Goal: Task Accomplishment & Management: Manage account settings

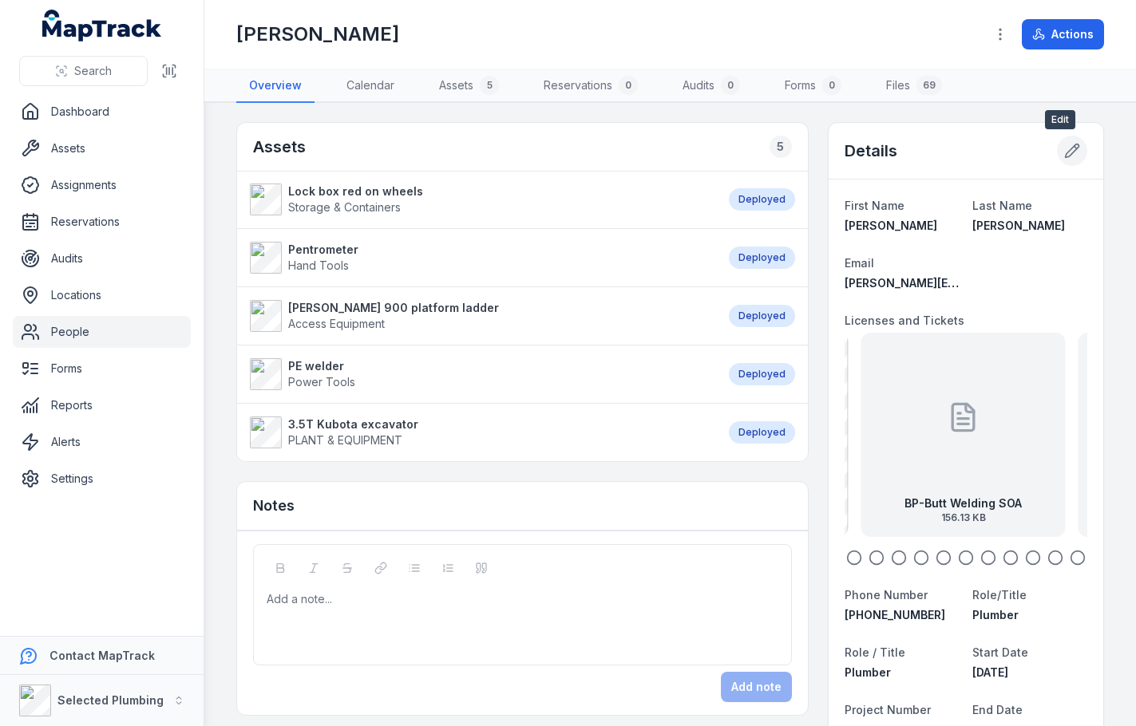
click at [1064, 152] on icon at bounding box center [1072, 151] width 16 height 16
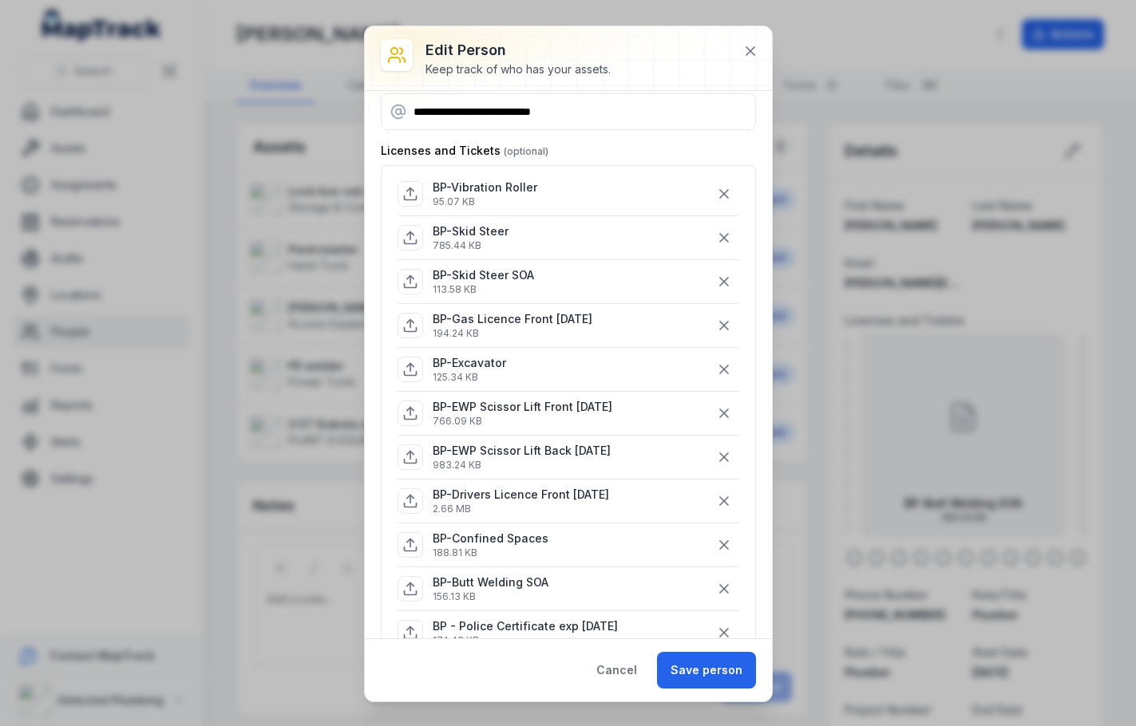
scroll to position [80, 0]
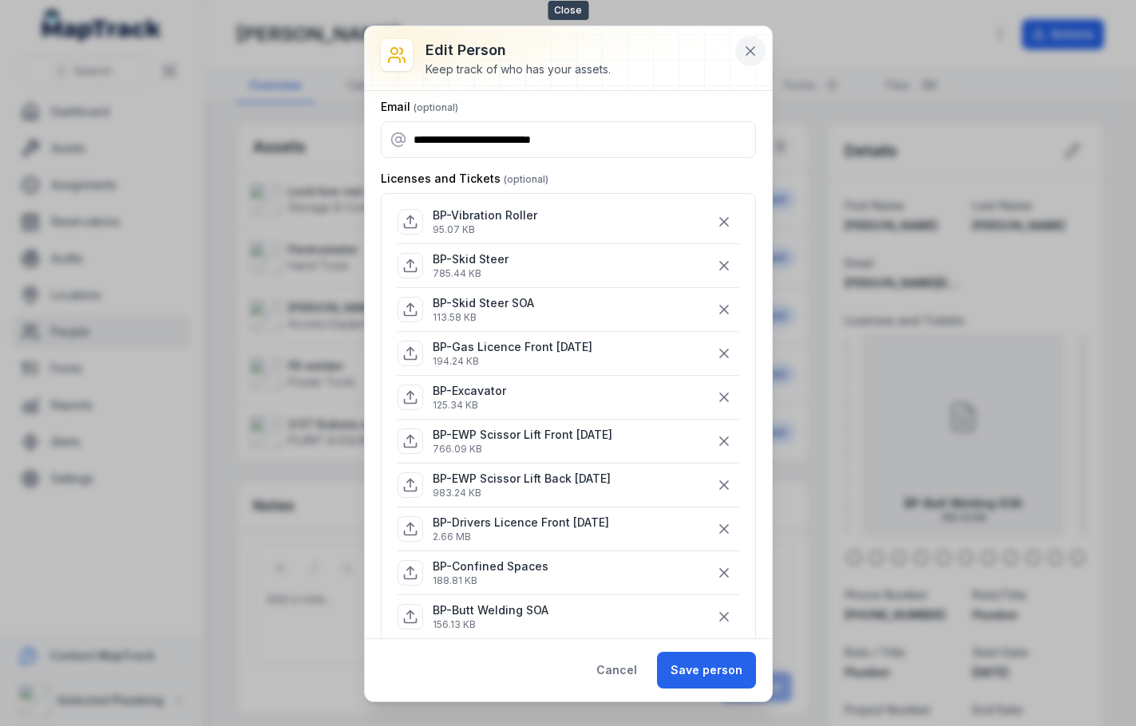
click at [748, 47] on icon at bounding box center [750, 51] width 16 height 16
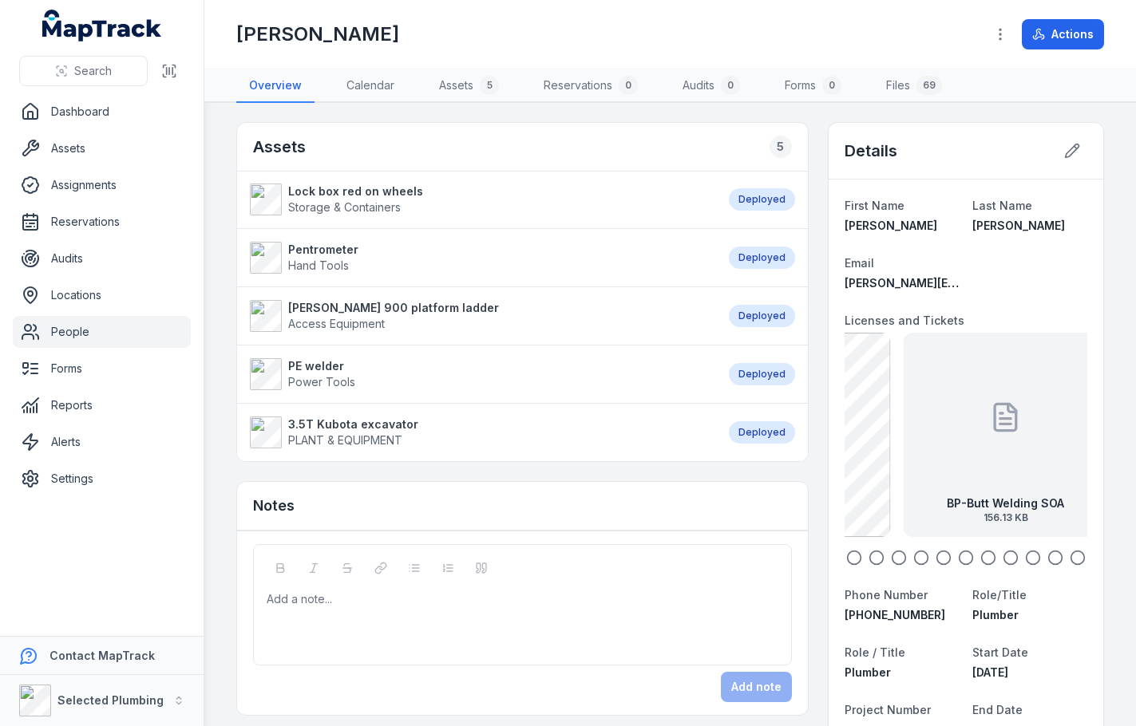
drag, startPoint x: 915, startPoint y: 449, endPoint x: 1002, endPoint y: 451, distance: 87.8
click at [1002, 451] on div "BP-Butt Welding SOA 156.13 KB" at bounding box center [1006, 435] width 204 height 204
drag, startPoint x: 863, startPoint y: 459, endPoint x: 991, endPoint y: 461, distance: 128.5
click at [987, 460] on div "BP-Butt Welding SOA 156.13 KB" at bounding box center [964, 435] width 204 height 204
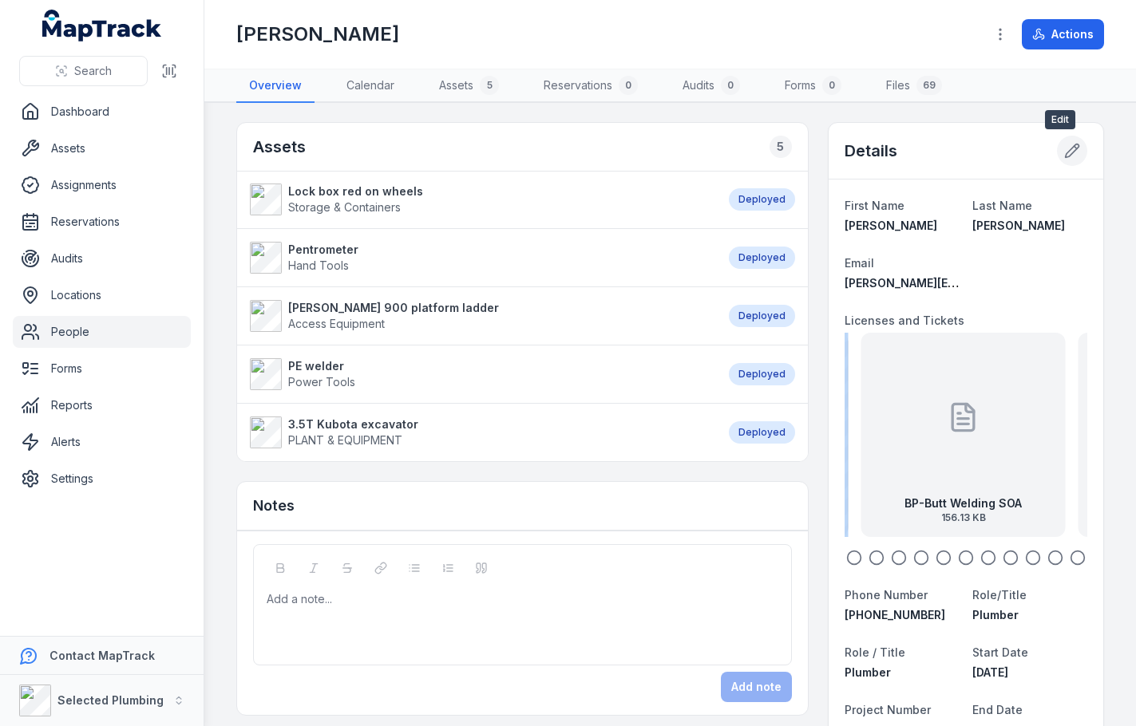
click at [1064, 156] on icon at bounding box center [1072, 151] width 16 height 16
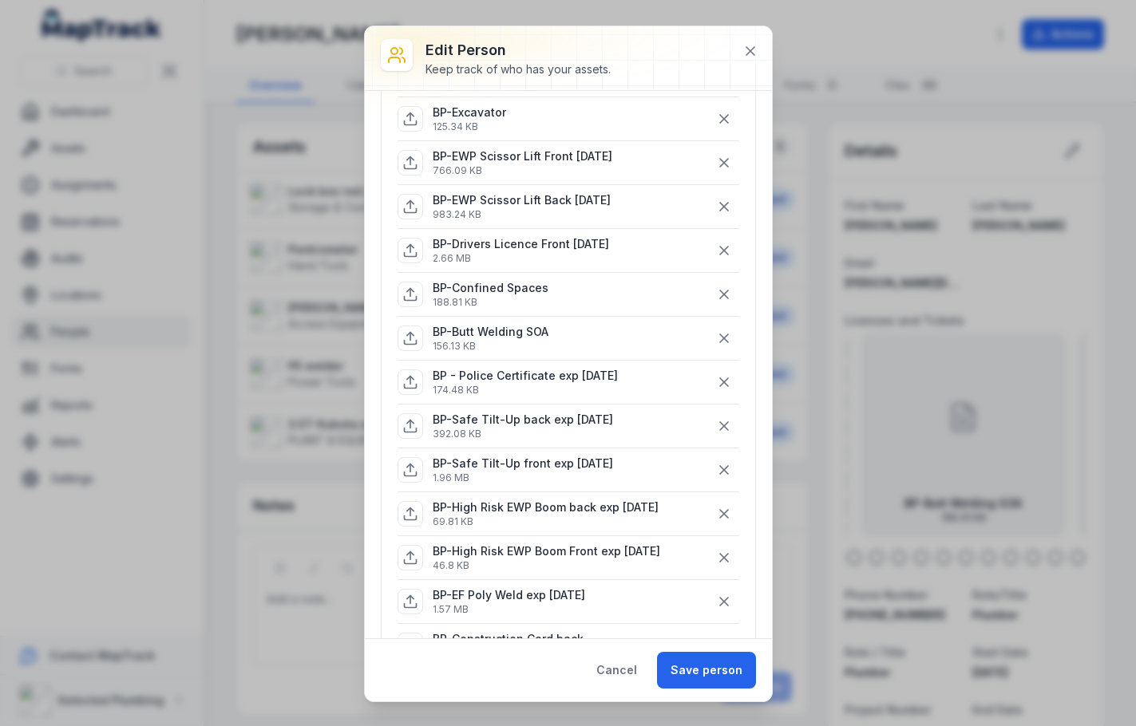
scroll to position [319, 0]
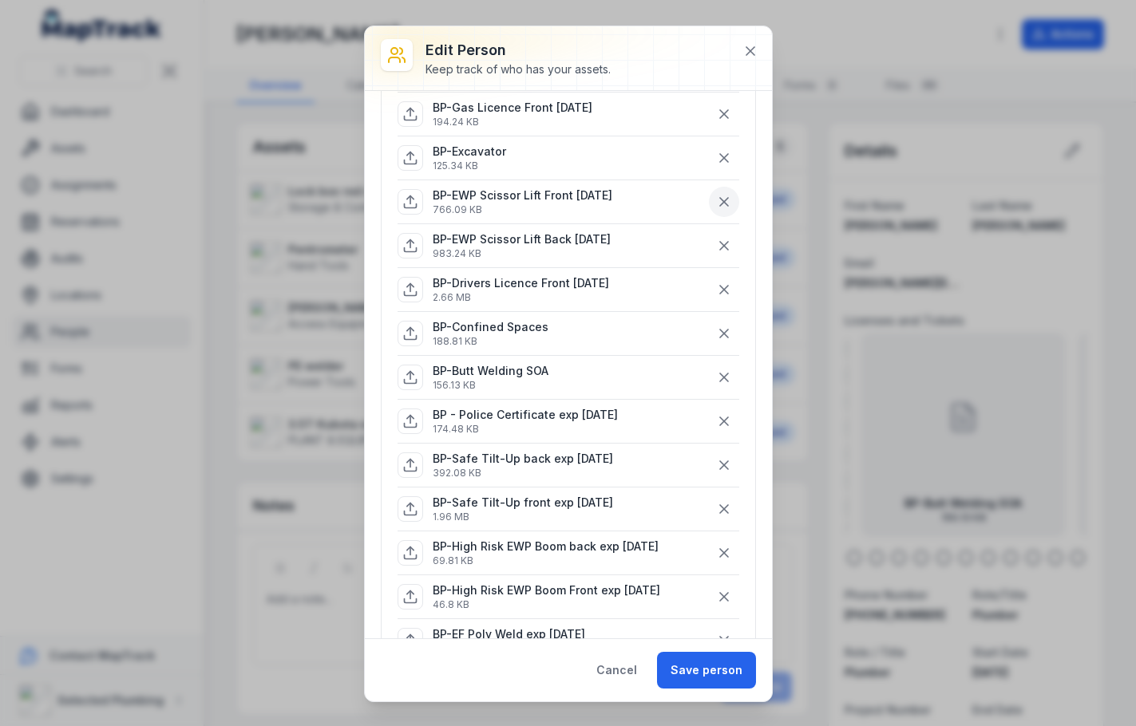
click at [716, 200] on icon "button" at bounding box center [724, 202] width 16 height 16
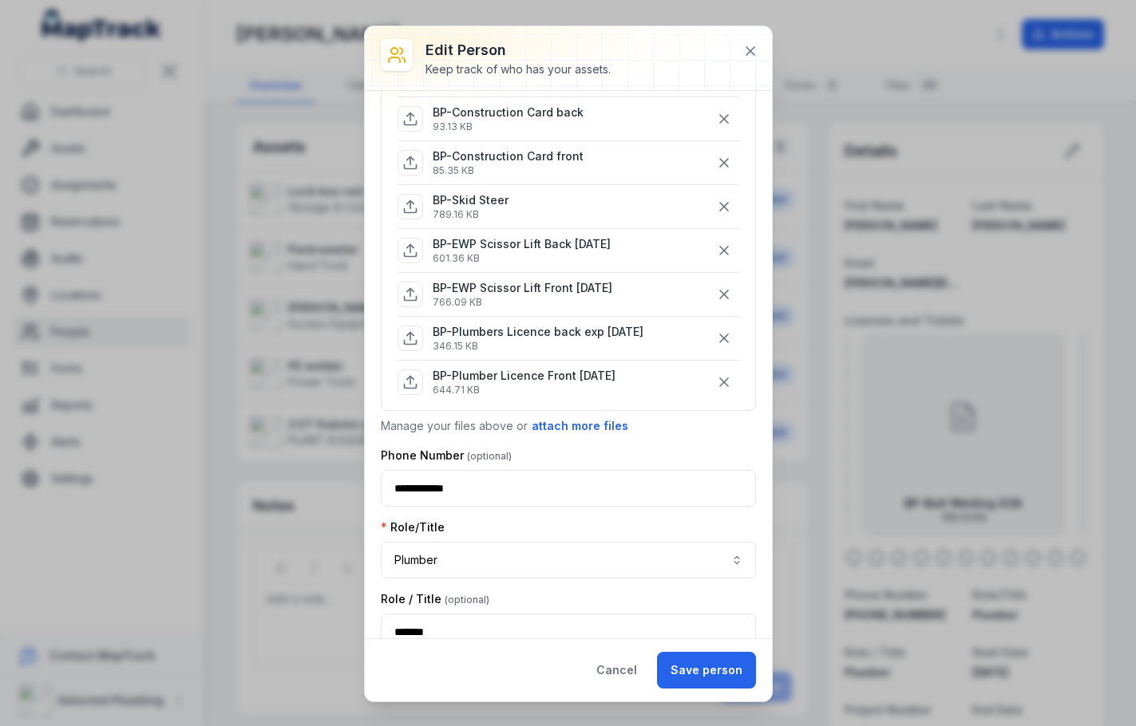
scroll to position [798, 0]
click at [683, 671] on button "Save person" at bounding box center [706, 670] width 99 height 37
